Goal: Check status: Check status

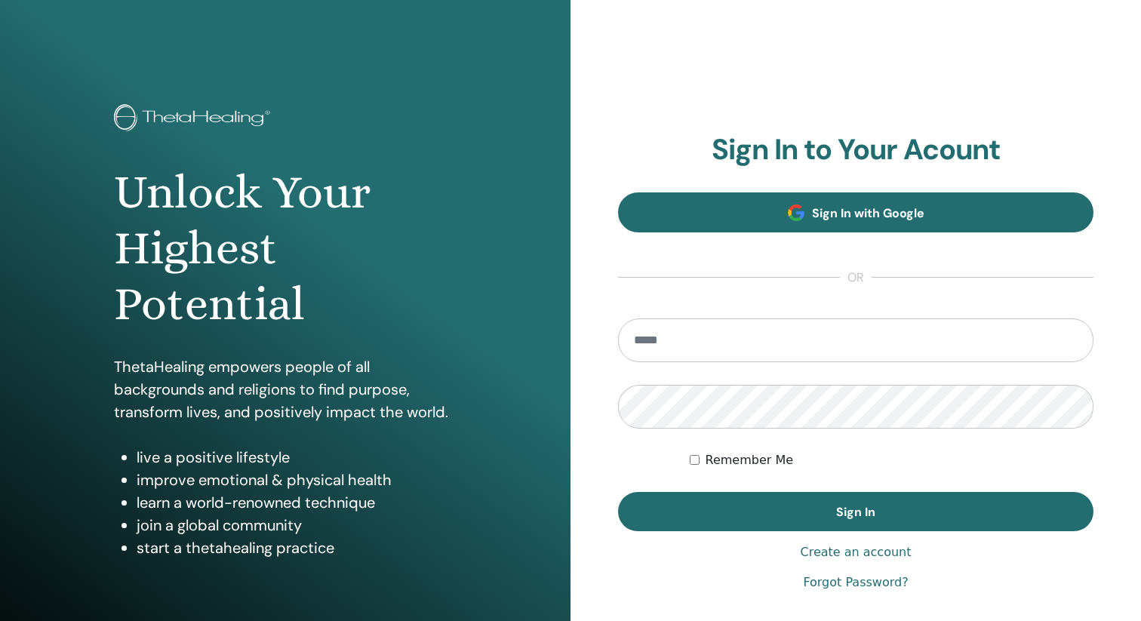
type input "**********"
click at [777, 208] on link "Sign In with Google" at bounding box center [856, 212] width 476 height 40
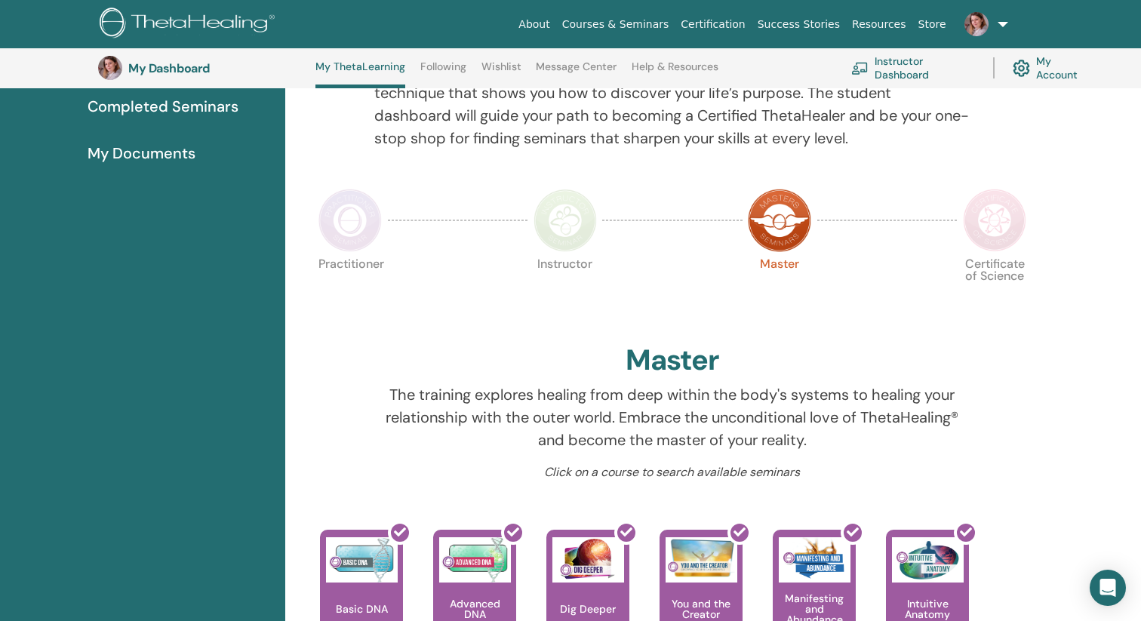
scroll to position [165, 0]
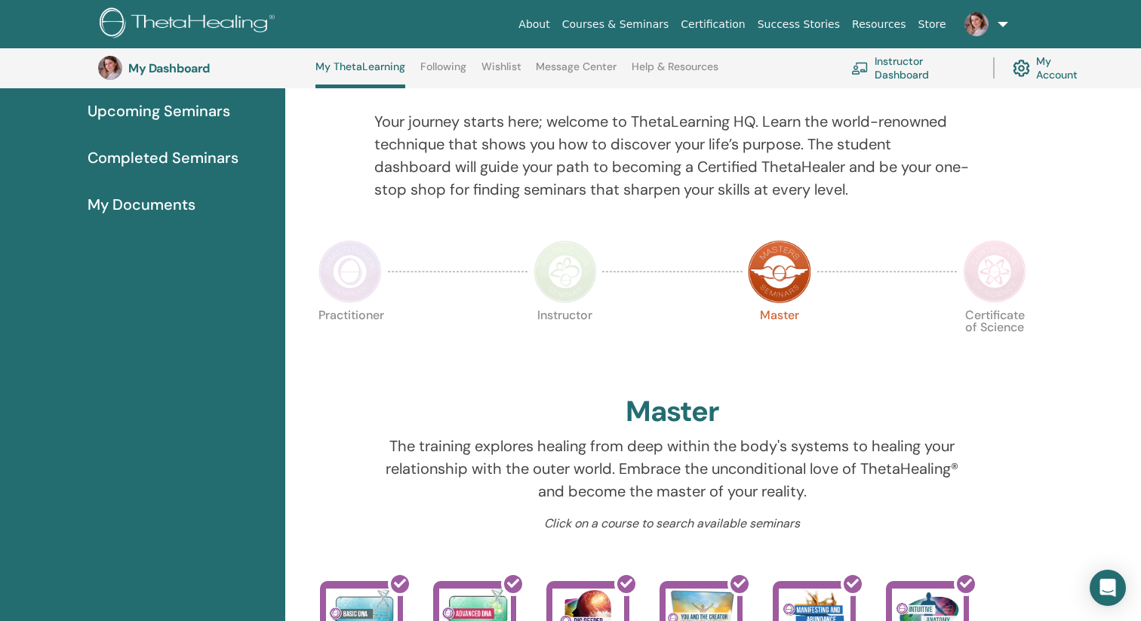
click at [356, 283] on img at bounding box center [350, 271] width 63 height 63
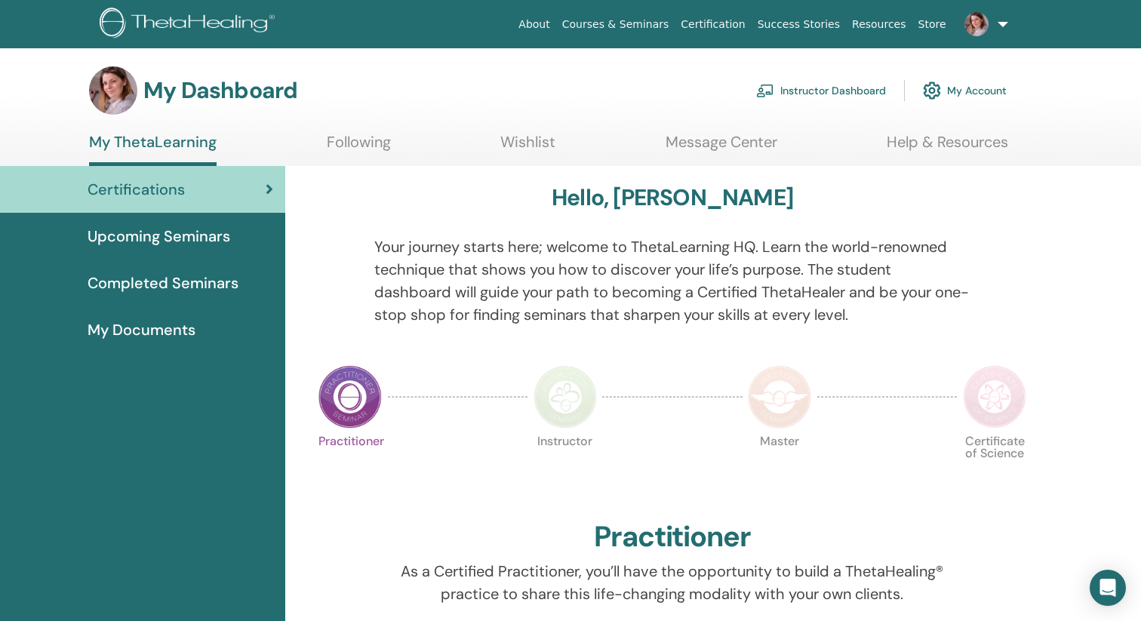
click at [184, 287] on span "Completed Seminars" at bounding box center [163, 283] width 151 height 23
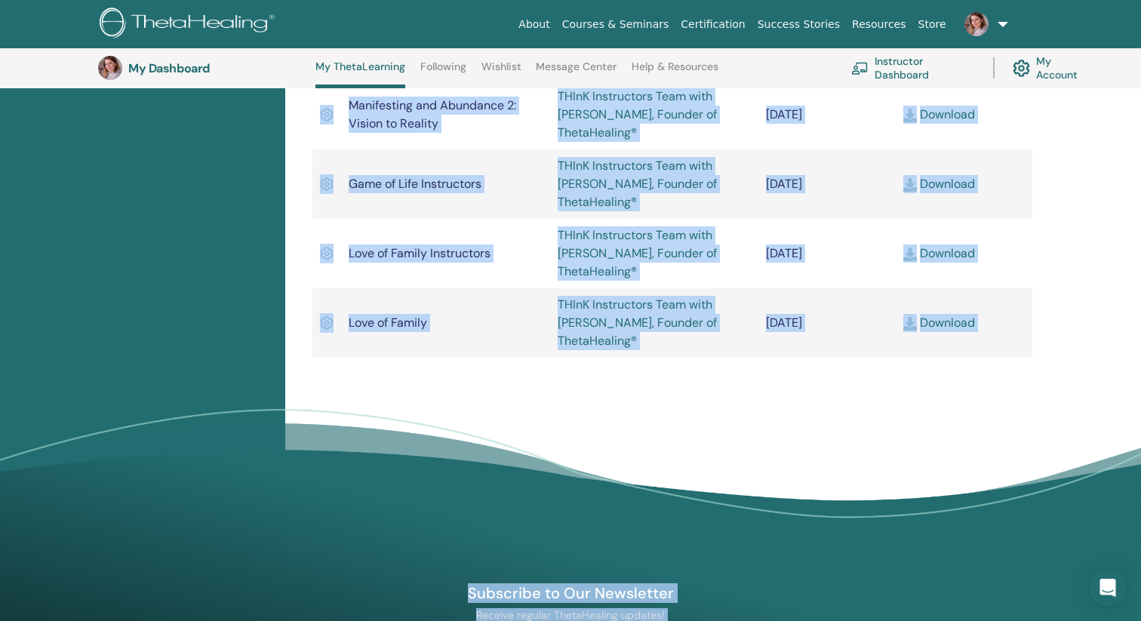
scroll to position [1929, 0]
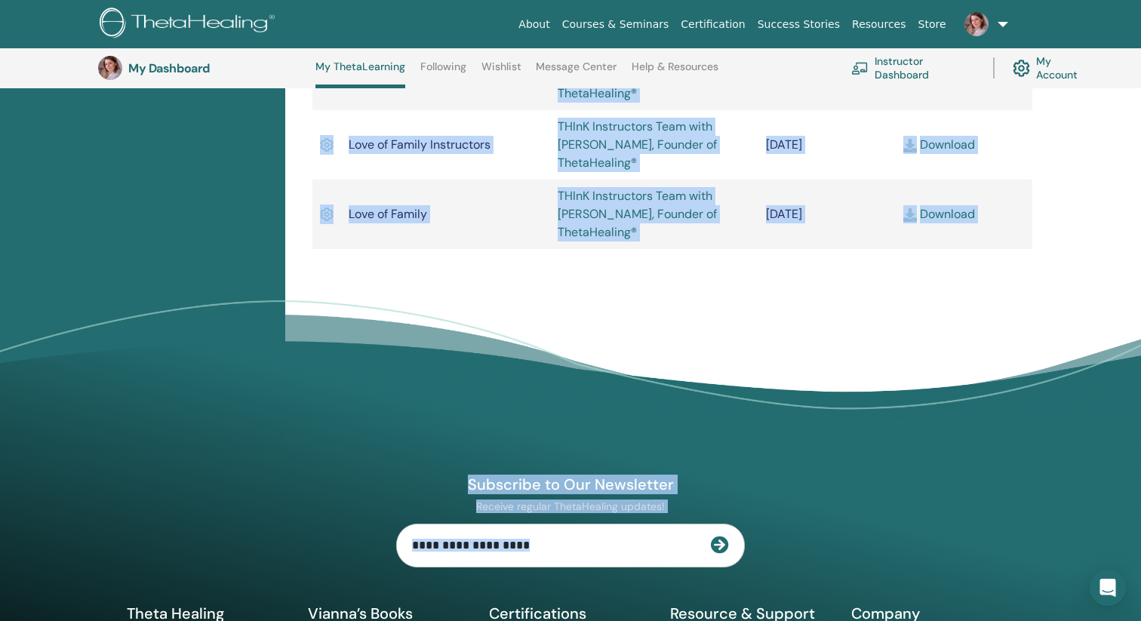
drag, startPoint x: 349, startPoint y: 147, endPoint x: 888, endPoint y: 248, distance: 549.1
copy tbody "ThetaHealing Intro- Create Your Own Reality Diana Hellestrae April/07, 2025 Bas…"
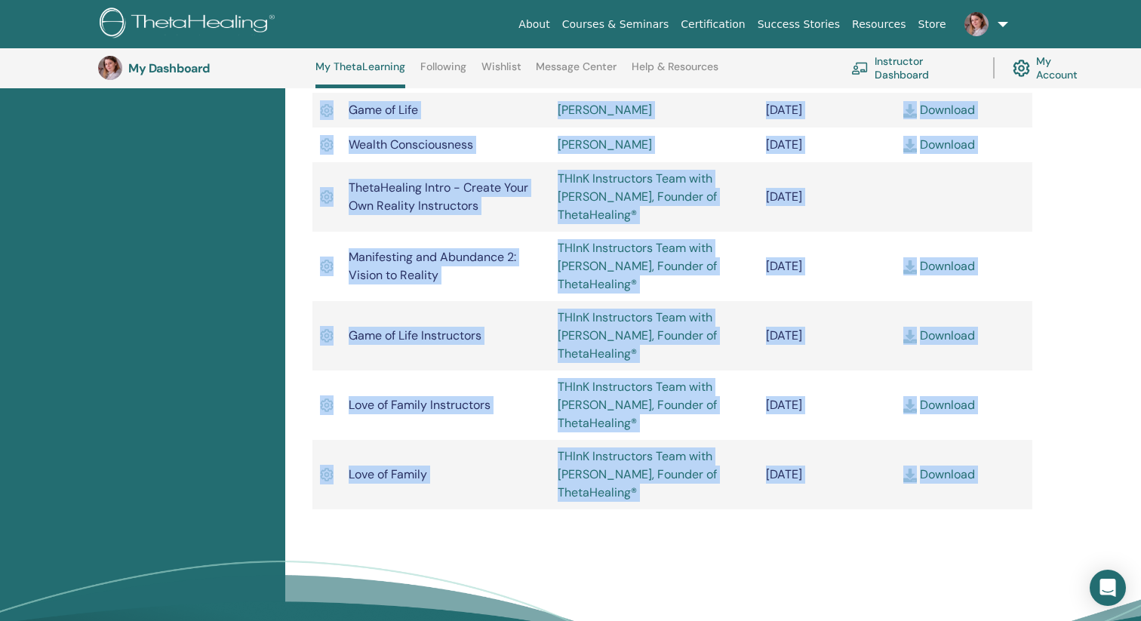
scroll to position [1667, 0]
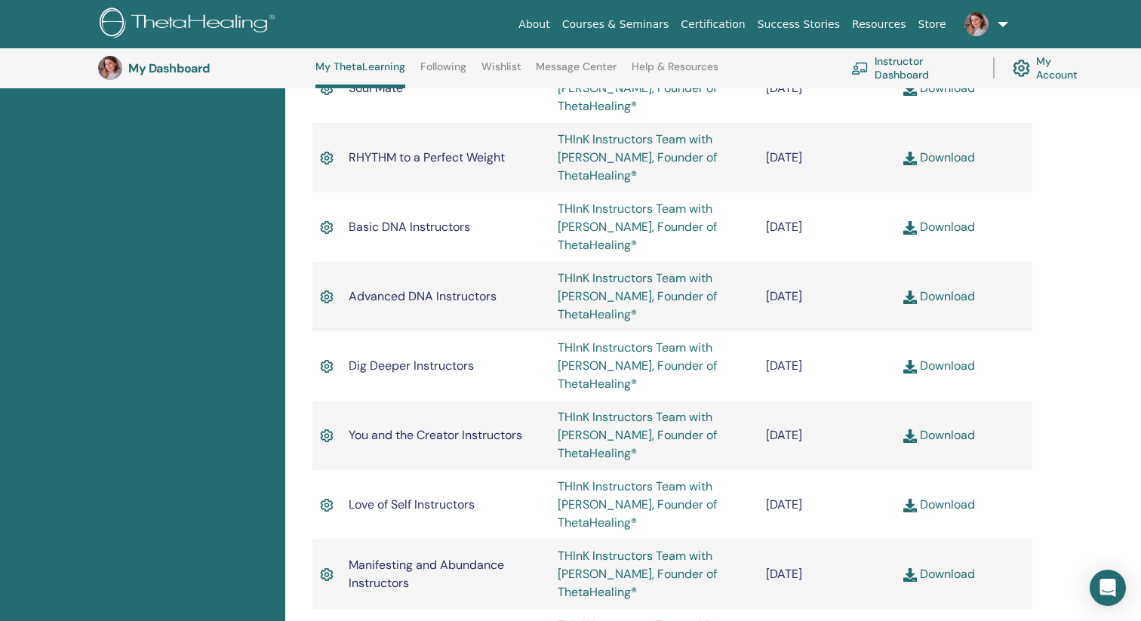
scroll to position [1073, 0]
